Goal: Obtain resource: Obtain resource

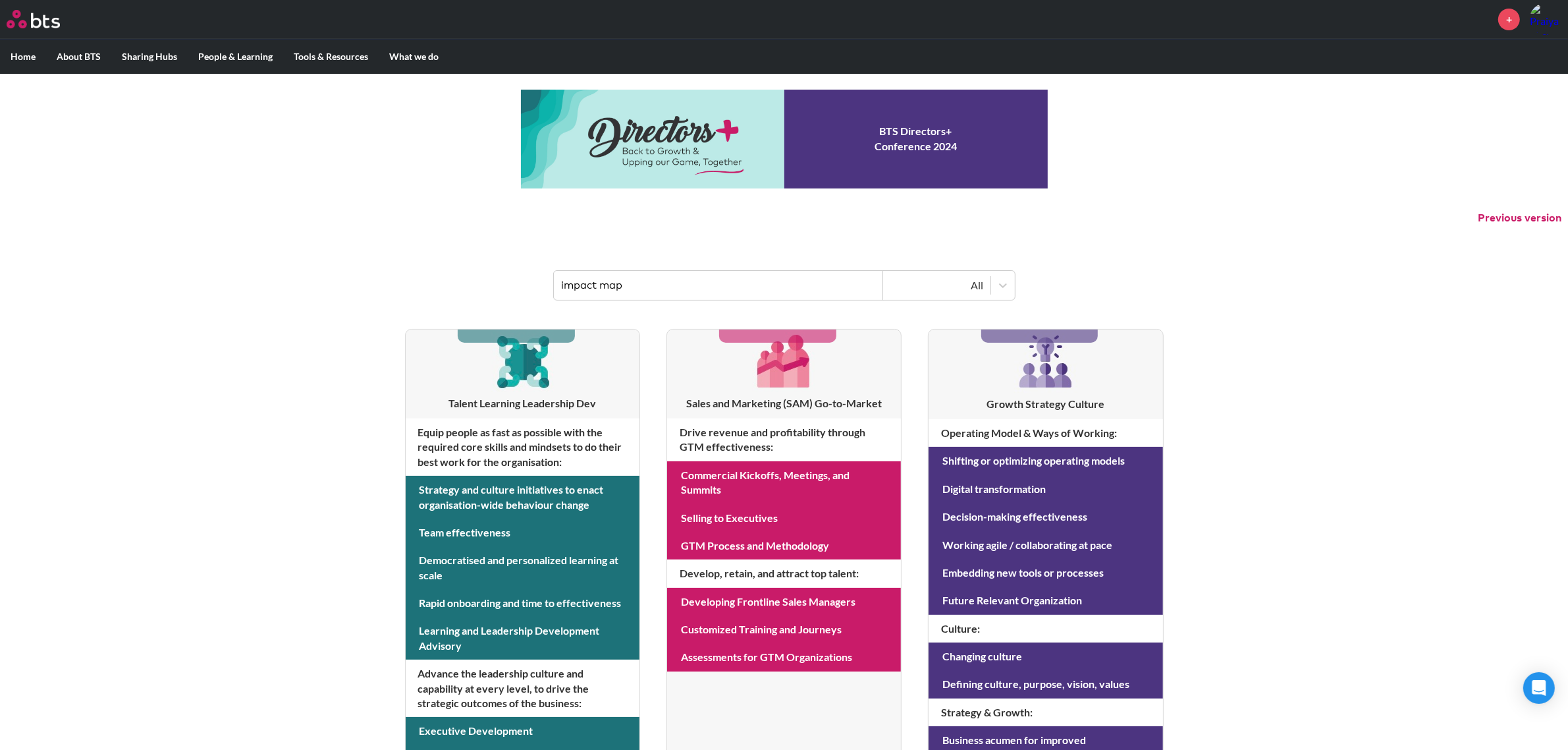
type input "impact map"
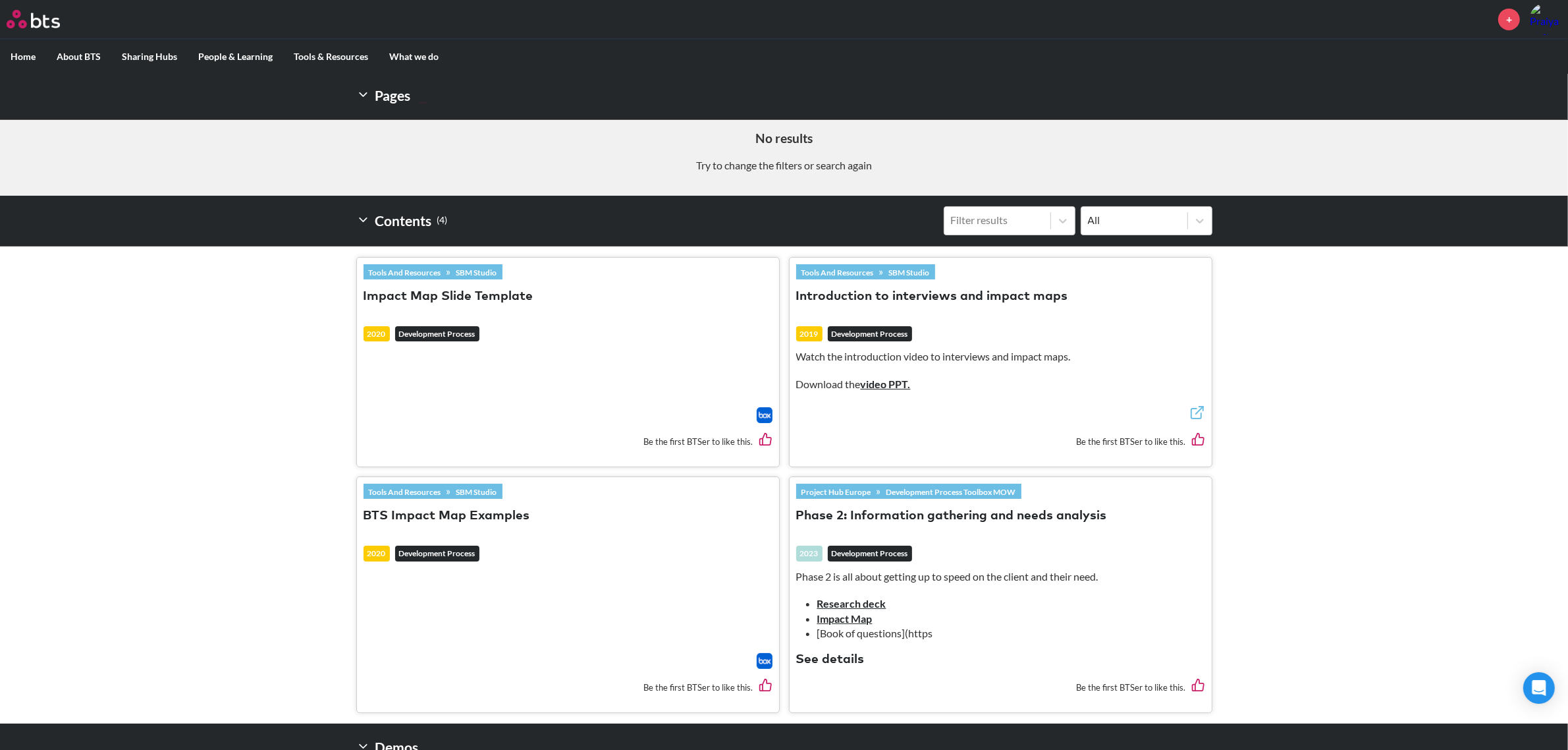
scroll to position [247, 0]
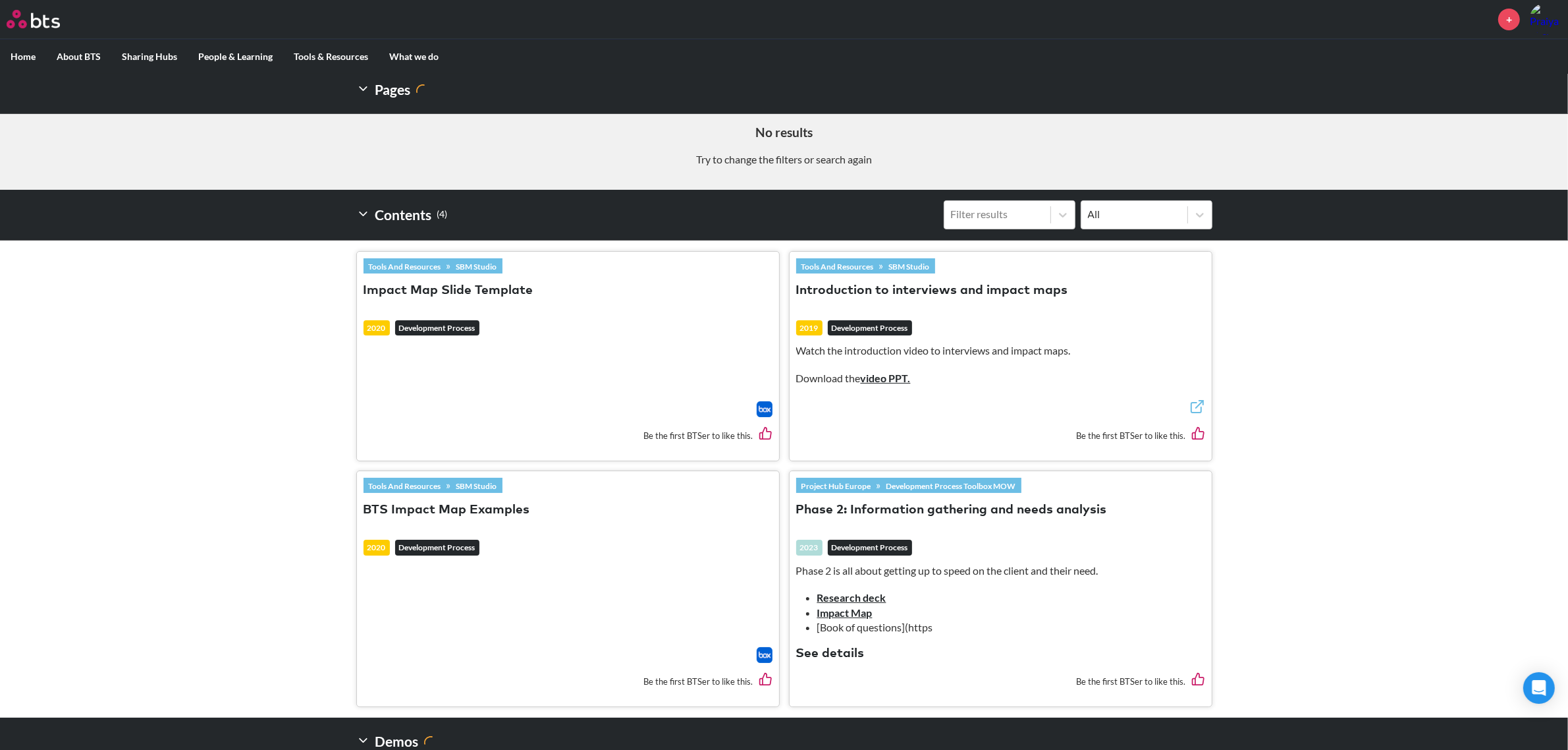
click at [480, 291] on button "Impact Map Slide Template" at bounding box center [449, 291] width 170 height 18
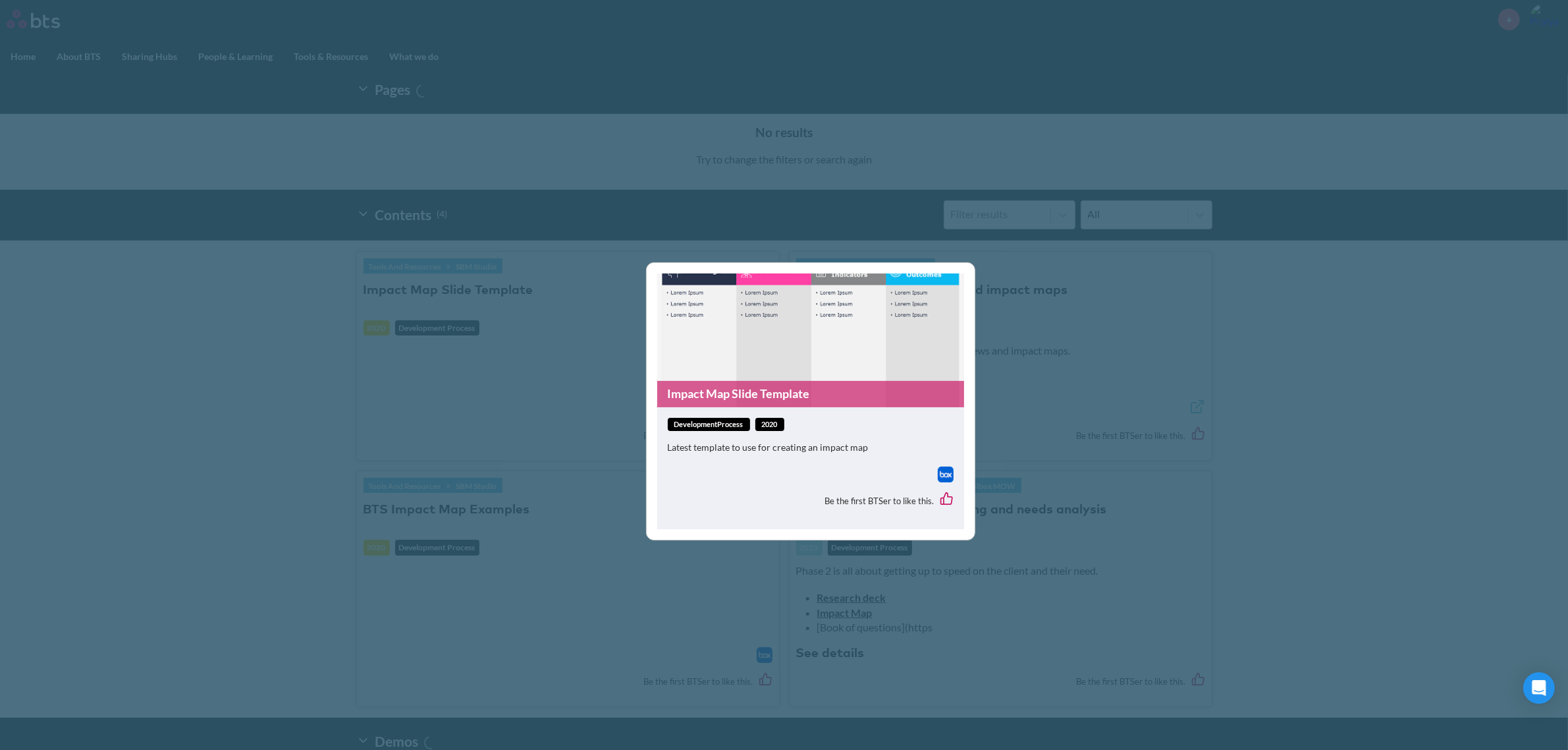
click at [947, 468] on img at bounding box center [945, 474] width 15 height 16
click at [1173, 285] on div "Impact Map Slide Template developmentProcess 2020 Latest template to use for cr…" at bounding box center [784, 375] width 1568 height 750
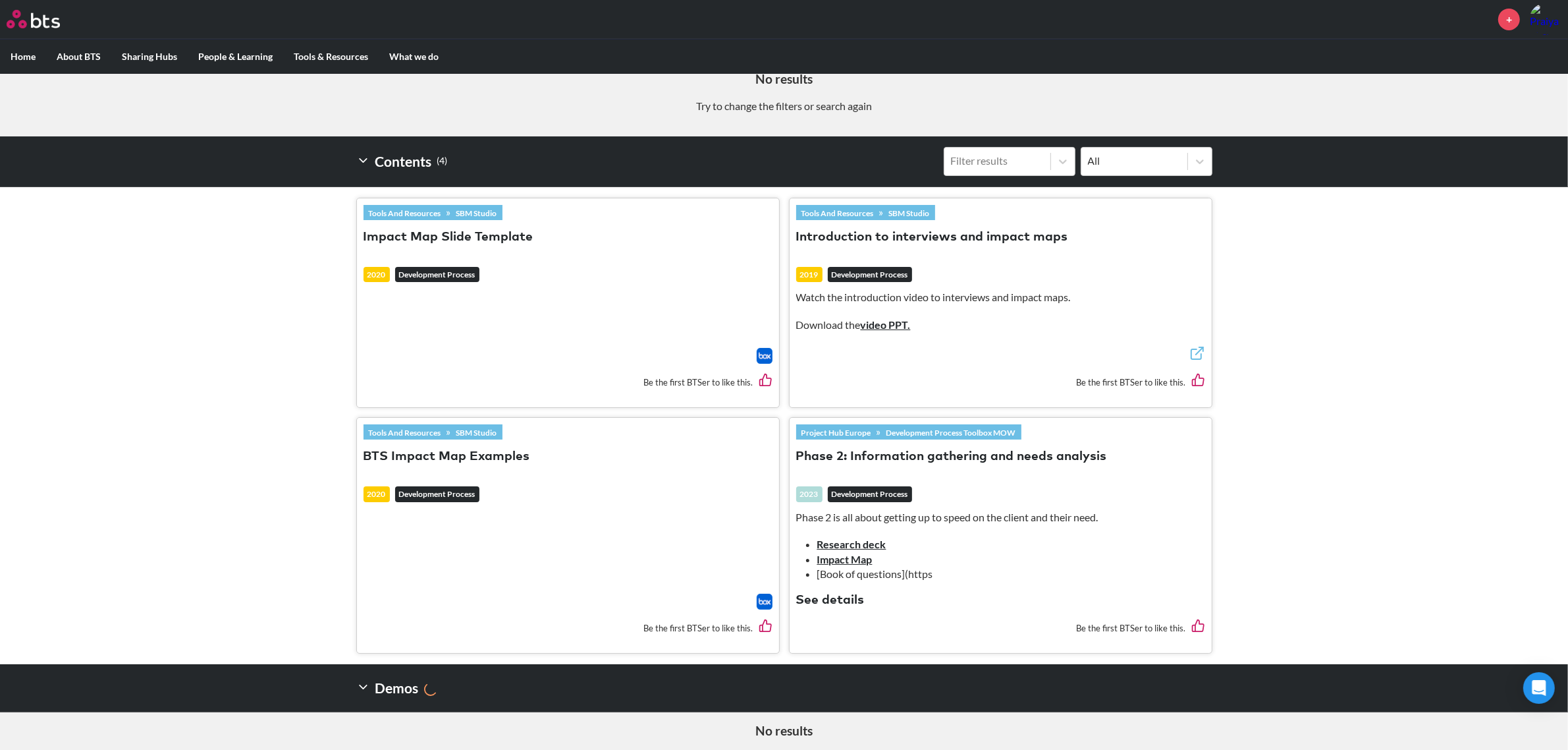
scroll to position [329, 0]
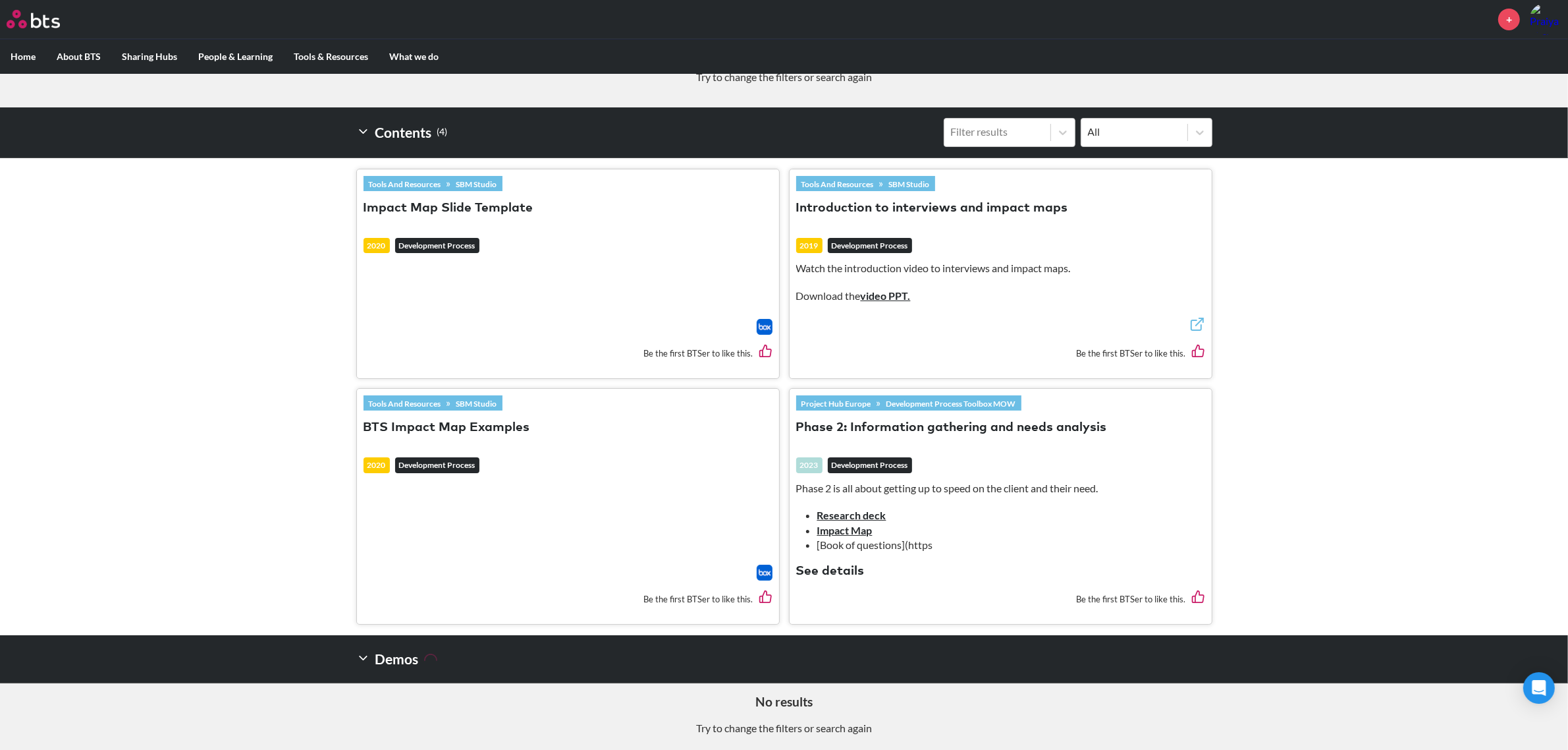
click at [432, 426] on button "BTS Impact Map Examples" at bounding box center [447, 428] width 167 height 18
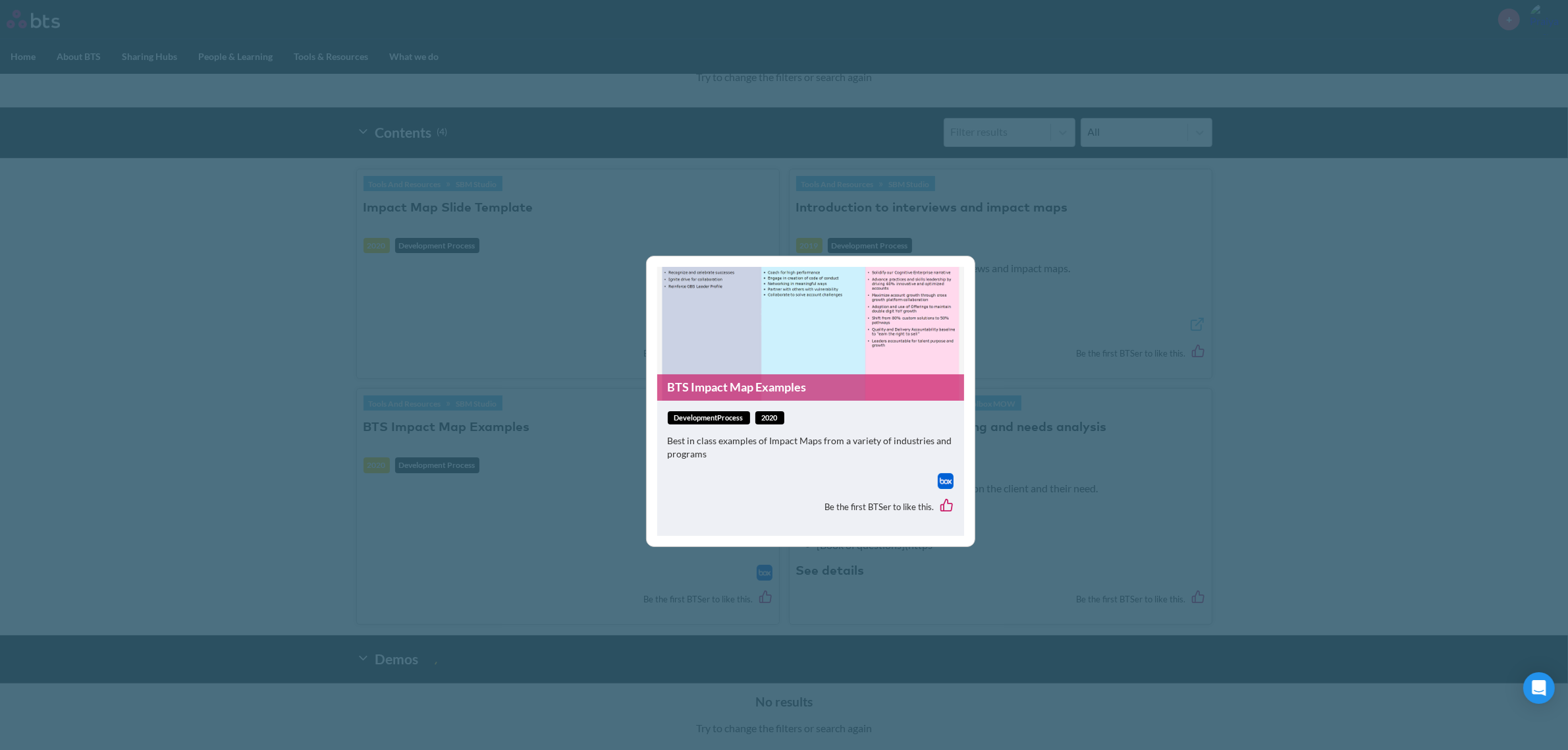
click at [813, 382] on link "BTS Impact Map Examples" at bounding box center [811, 387] width 307 height 26
